Goal: Communication & Community: Answer question/provide support

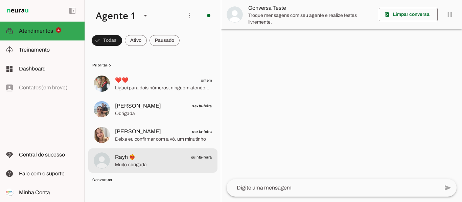
click at [125, 159] on span "Rayh ❤️‍🔥" at bounding box center [125, 157] width 21 height 8
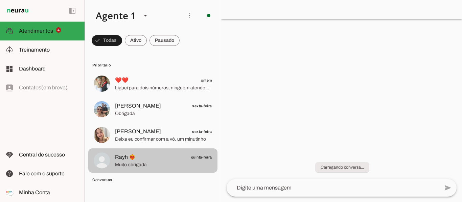
click at [125, 159] on span "Rayh ❤️‍🔥" at bounding box center [125, 157] width 21 height 8
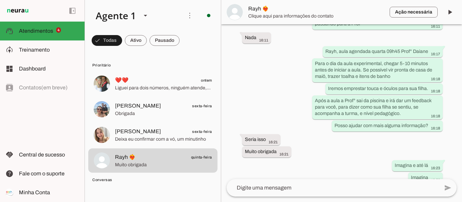
scroll to position [950, 0]
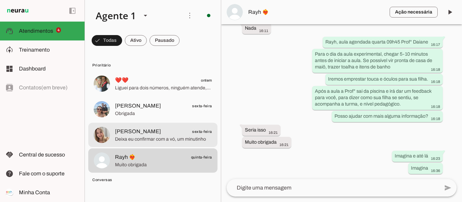
click at [137, 130] on span "[PERSON_NAME]" at bounding box center [138, 132] width 46 height 8
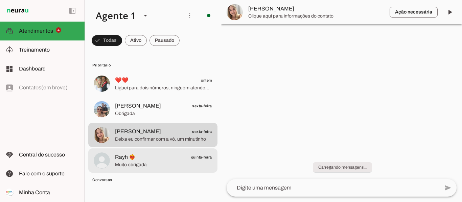
click at [132, 158] on span "Rayh ❤️‍🔥" at bounding box center [125, 157] width 21 height 8
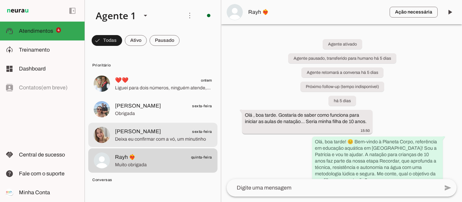
click at [123, 137] on span "Deixa eu confirmar com a vó, um minutinho" at bounding box center [163, 139] width 97 height 7
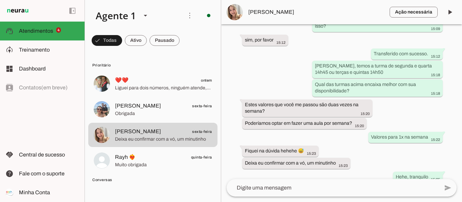
scroll to position [899, 0]
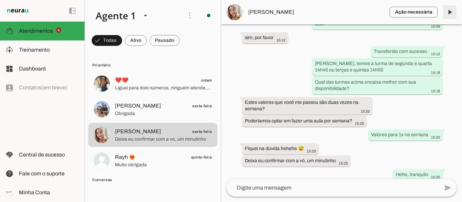
click at [452, 13] on span at bounding box center [449, 12] width 16 height 16
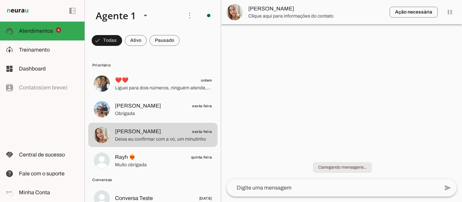
scroll to position [0, 0]
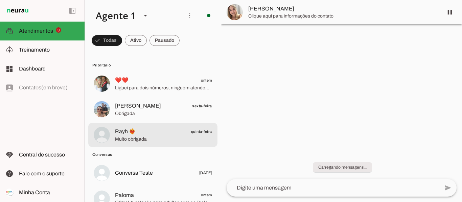
click at [171, 134] on span "Rayh ❤️‍🔥 quinta-feira" at bounding box center [163, 132] width 97 height 8
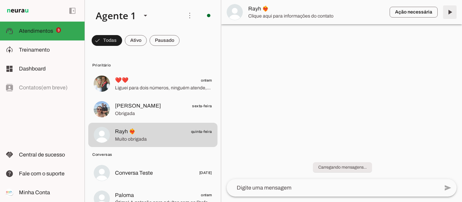
click at [452, 10] on span at bounding box center [449, 12] width 16 height 16
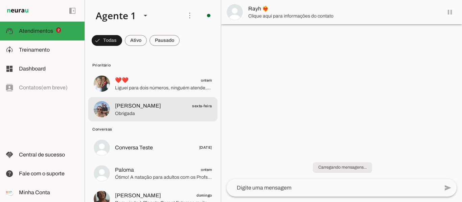
click at [141, 107] on span "[PERSON_NAME]" at bounding box center [138, 106] width 46 height 8
